Goal: Information Seeking & Learning: Learn about a topic

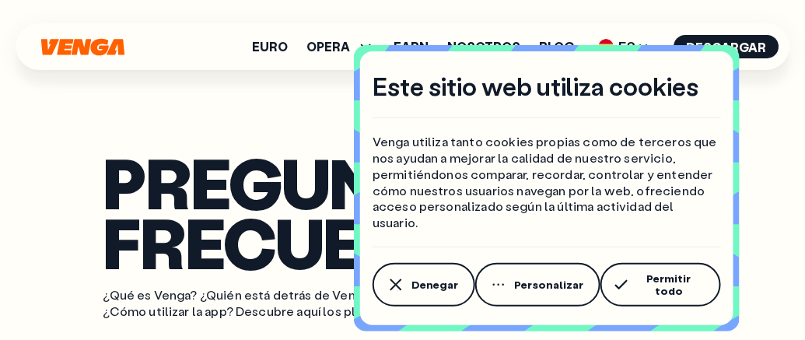
click at [664, 288] on span "Permitir todo" at bounding box center [669, 284] width 70 height 25
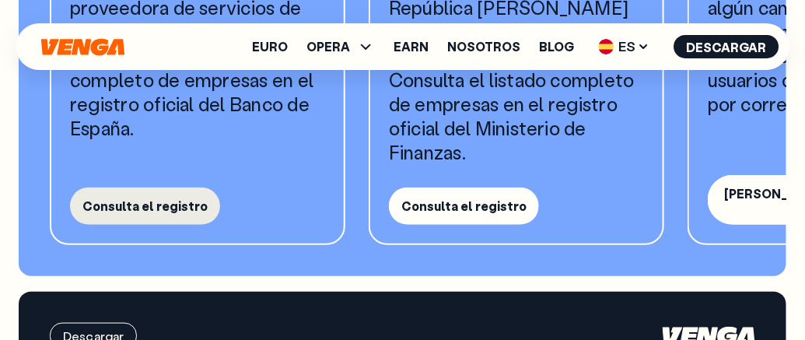
scroll to position [1808, 0]
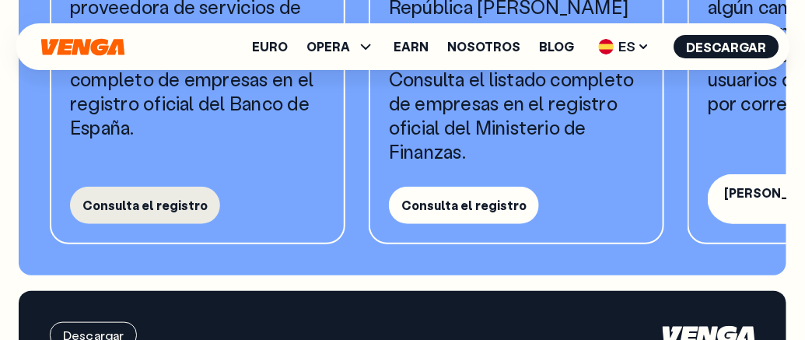
click at [177, 206] on button "Consulta el registro" at bounding box center [145, 205] width 150 height 37
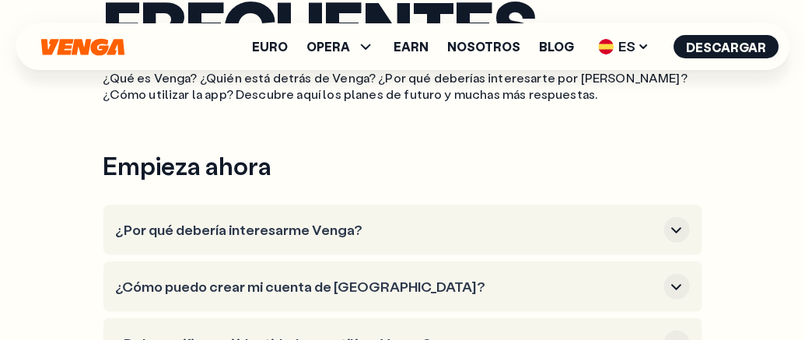
scroll to position [259, 0]
click at [675, 237] on icon "button" at bounding box center [677, 230] width 19 height 19
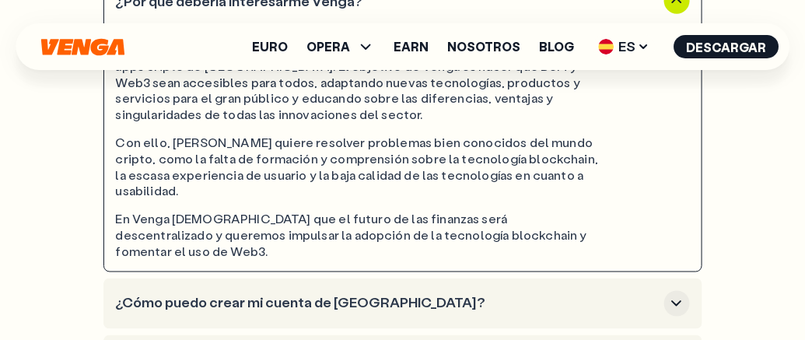
scroll to position [488, 0]
click at [679, 294] on icon "button" at bounding box center [677, 303] width 19 height 19
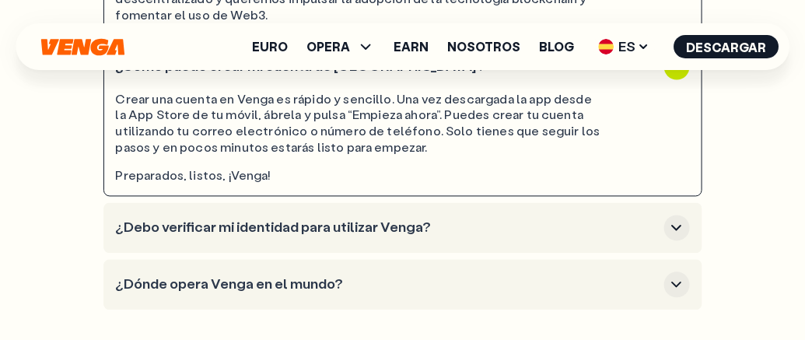
scroll to position [725, 0]
click at [678, 218] on icon "button" at bounding box center [677, 227] width 19 height 19
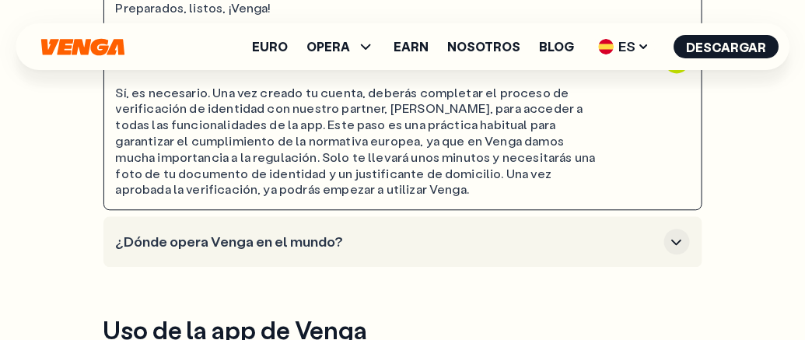
scroll to position [893, 0]
click at [679, 232] on icon "button" at bounding box center [677, 241] width 19 height 19
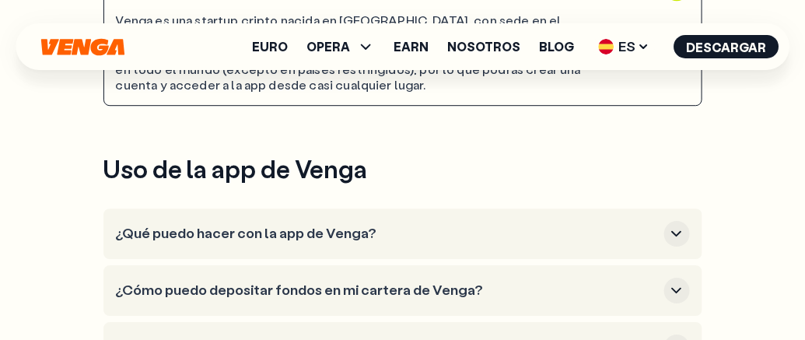
scroll to position [1146, 0]
click at [683, 224] on icon "button" at bounding box center [677, 233] width 19 height 19
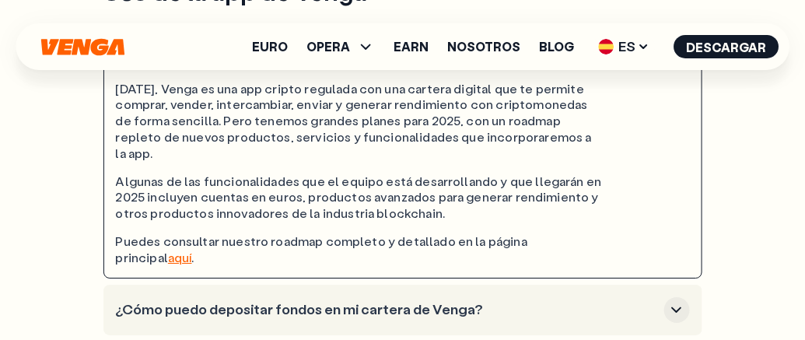
scroll to position [1324, 0]
click at [667, 296] on div "button" at bounding box center [677, 309] width 26 height 26
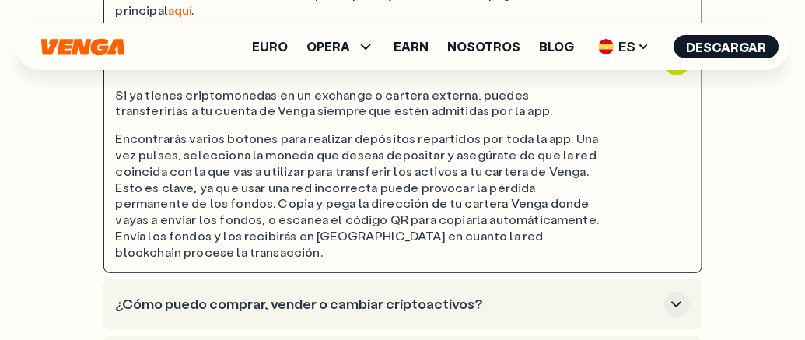
scroll to position [1572, 0]
click at [677, 294] on icon "button" at bounding box center [677, 303] width 19 height 19
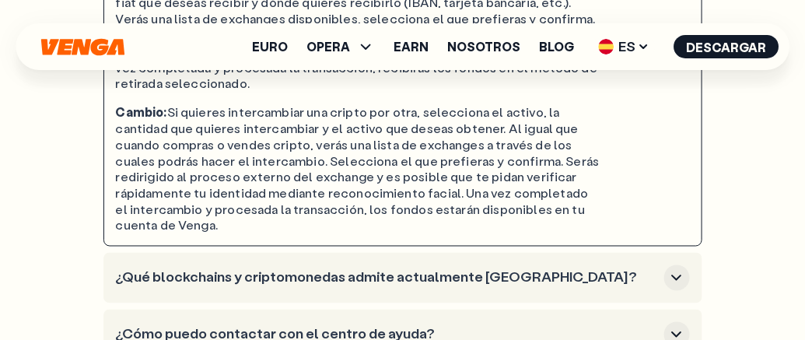
scroll to position [2108, 0]
click at [683, 268] on icon "button" at bounding box center [677, 277] width 19 height 19
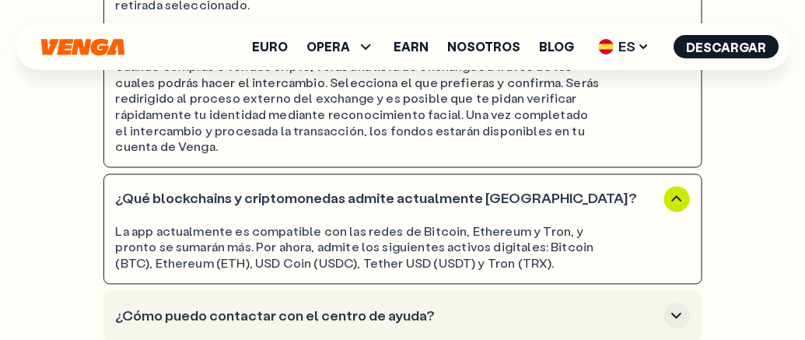
scroll to position [2188, 0]
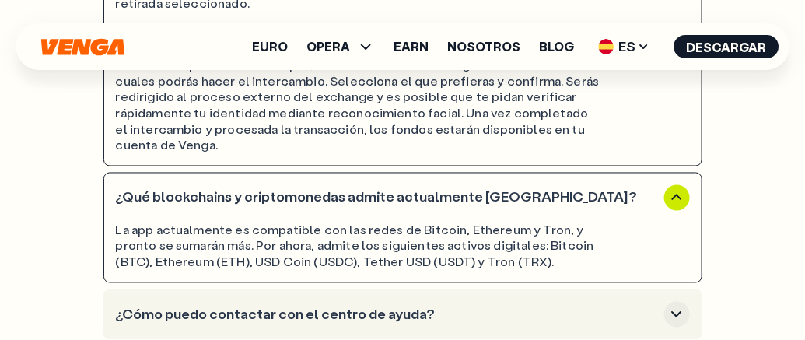
click at [676, 305] on icon "button" at bounding box center [677, 314] width 19 height 19
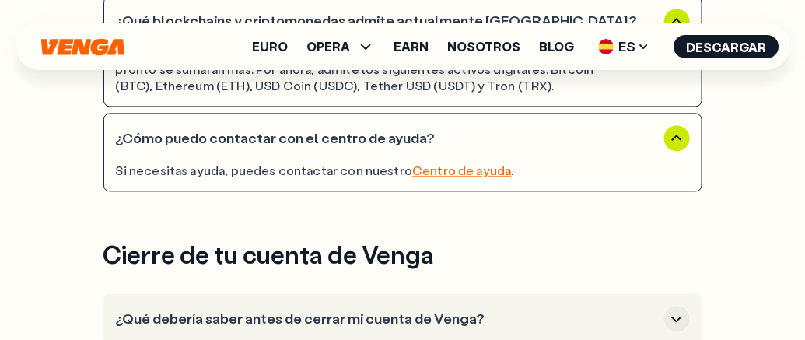
scroll to position [2365, 0]
click at [363, 47] on span "OPERA" at bounding box center [341, 46] width 68 height 19
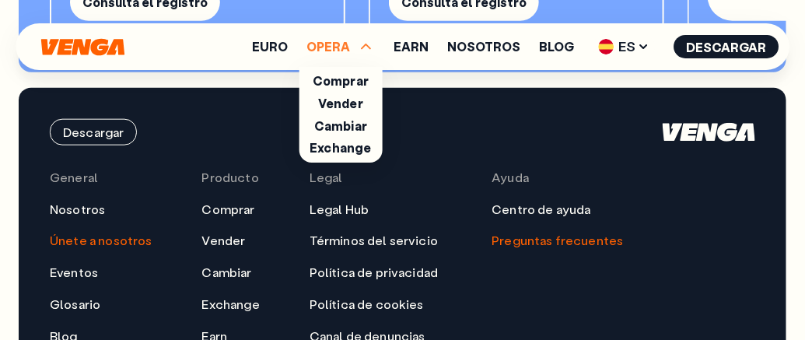
scroll to position [3504, 0]
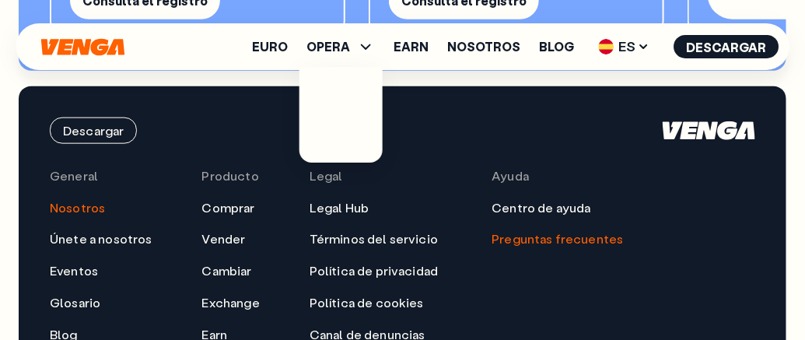
click at [93, 200] on link "Nosotros" at bounding box center [77, 208] width 55 height 16
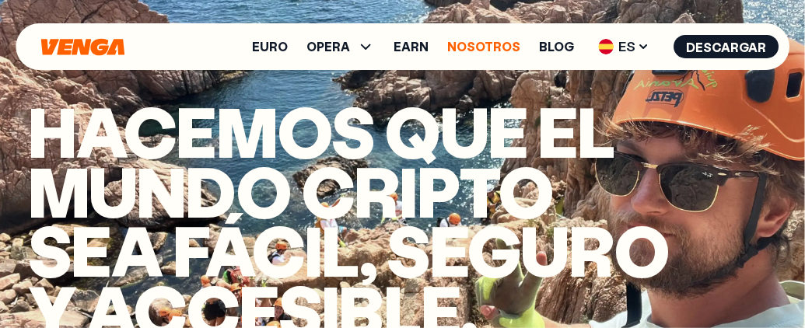
click at [488, 53] on link "Nosotros" at bounding box center [483, 46] width 73 height 12
click at [476, 44] on link "Nosotros" at bounding box center [483, 46] width 73 height 12
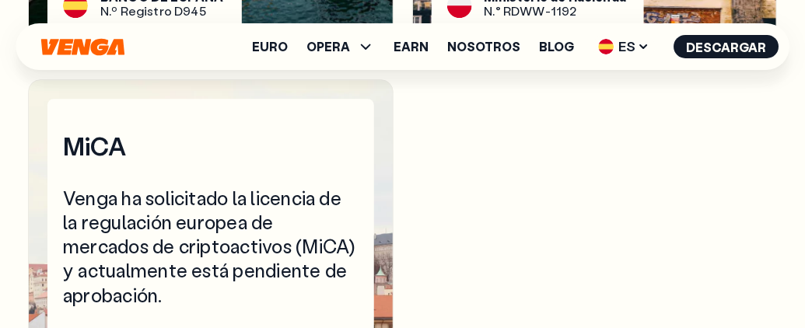
scroll to position [5866, 0]
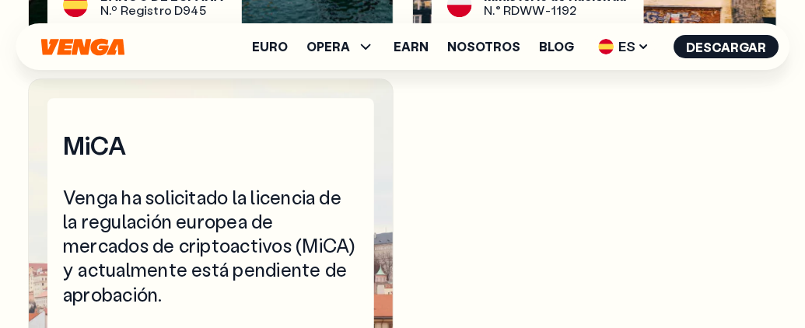
click at [296, 232] on div "Venga ha solicitado la licencia de la regulación europea de mercados de criptoa…" at bounding box center [211, 245] width 296 height 121
click at [280, 225] on div "Venga ha solicitado la licencia de la regulación europea de mercados de criptoa…" at bounding box center [211, 245] width 296 height 121
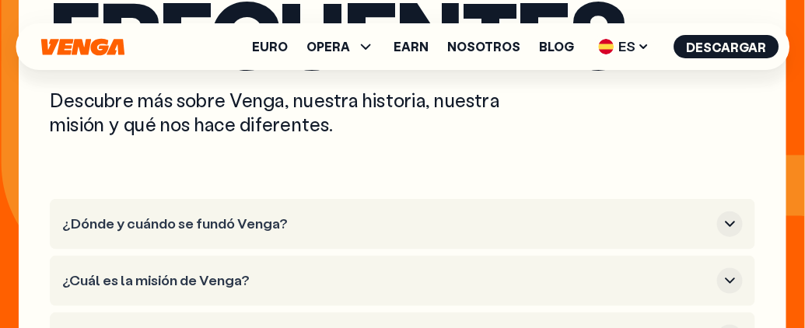
scroll to position [6548, 0]
click at [734, 215] on icon "button" at bounding box center [730, 224] width 19 height 19
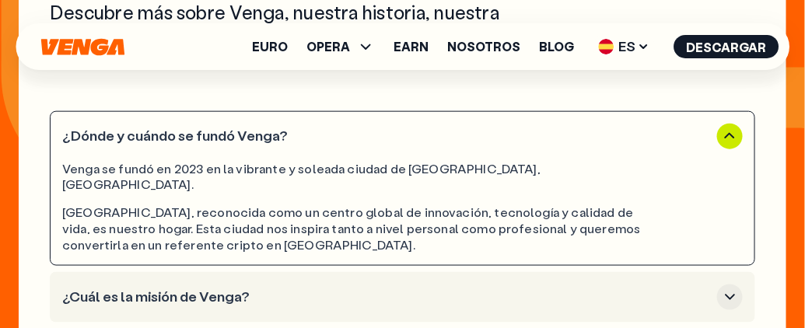
scroll to position [6637, 0]
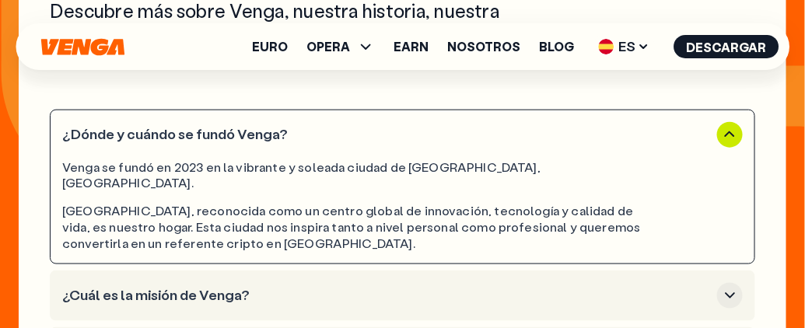
click at [728, 286] on icon "button" at bounding box center [730, 295] width 19 height 19
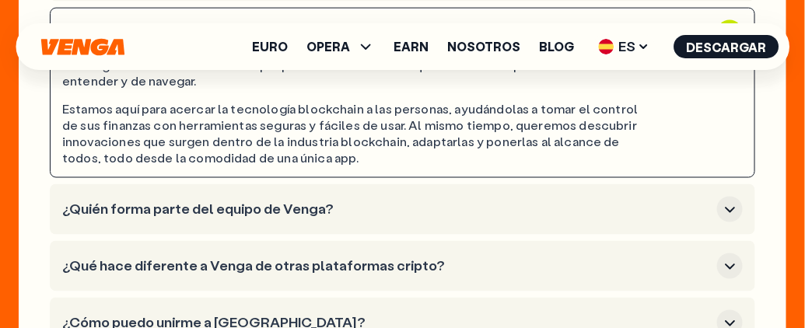
scroll to position [6797, 0]
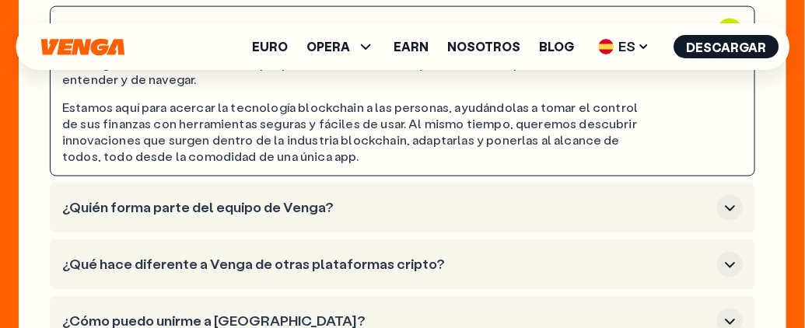
click at [719, 195] on button "¿Quién forma parte del equipo de Venga?" at bounding box center [402, 208] width 681 height 26
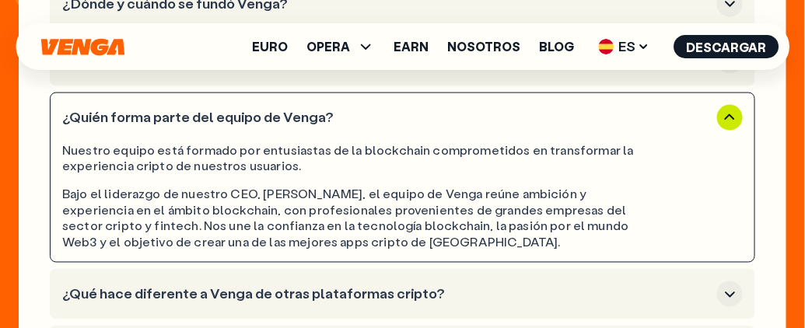
scroll to position [6769, 0]
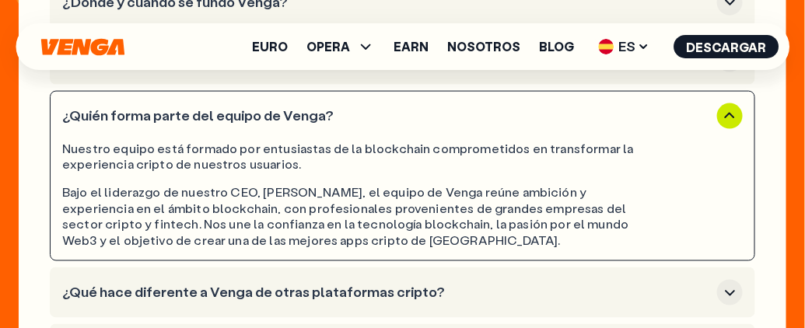
click at [737, 284] on icon "button" at bounding box center [730, 293] width 19 height 19
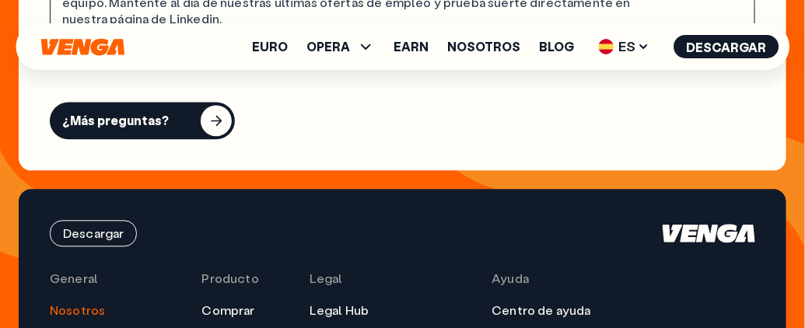
scroll to position [7046, 0]
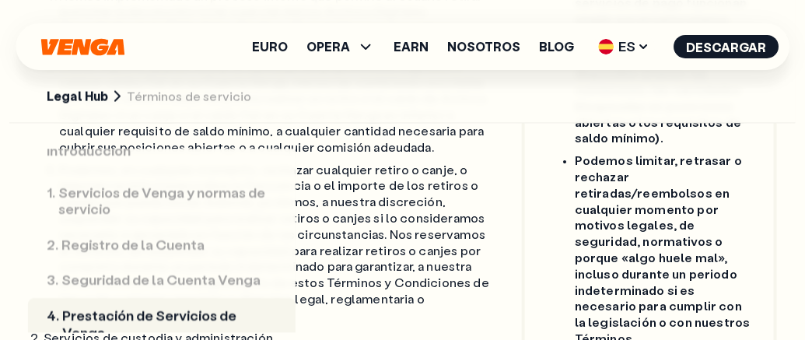
scroll to position [6981, 0]
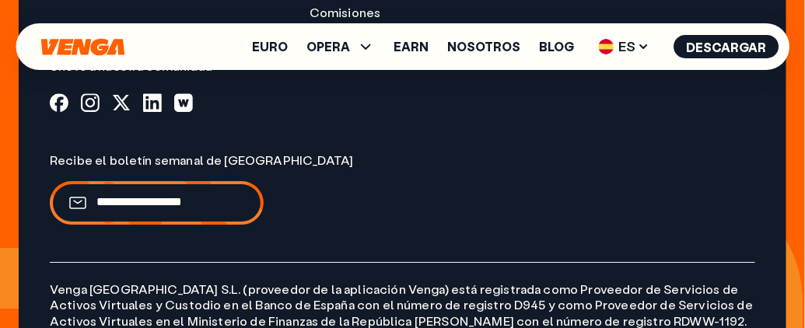
scroll to position [7474, 0]
